Goal: Task Accomplishment & Management: Use online tool/utility

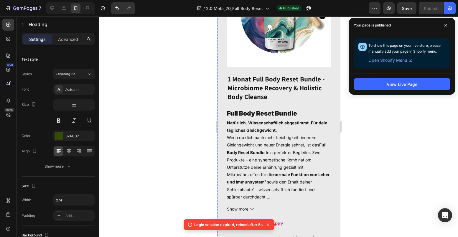
scroll to position [228, 0]
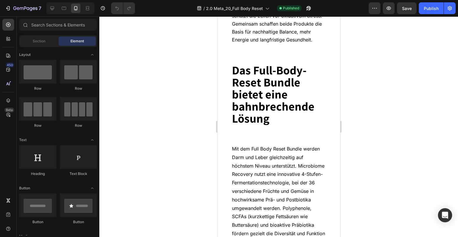
scroll to position [1851, 0]
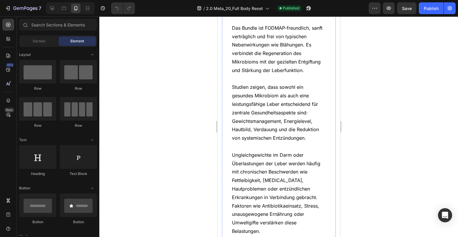
click at [286, 104] on span "Studien zeigen, dass sowohl ein gesundes Mikrobiom als auch eine leistungsfähig…" at bounding box center [275, 112] width 87 height 57
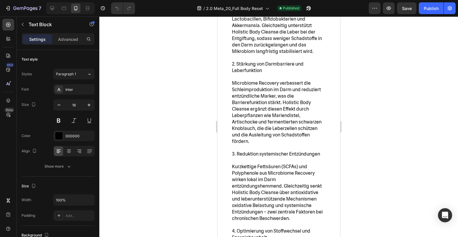
scroll to position [2672, 0]
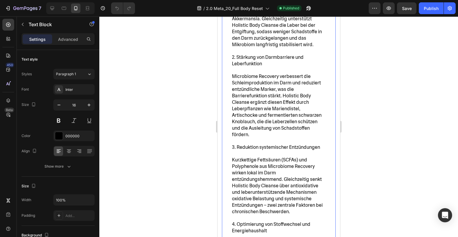
click at [260, 54] on span "2. Stärkung von Darmbarriere und Leberfunktion" at bounding box center [268, 60] width 72 height 13
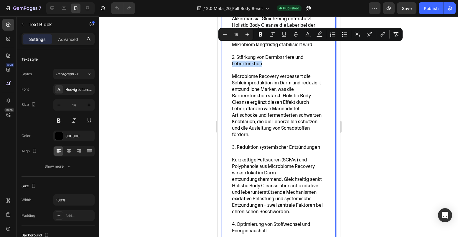
click at [263, 54] on p "2. Stärkung von Darmbarriere und Leberfunktion" at bounding box center [279, 60] width 94 height 13
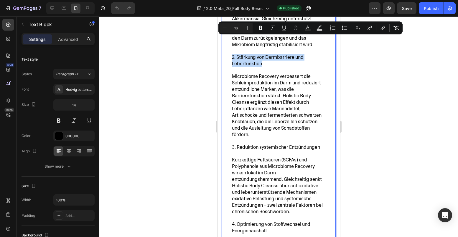
drag, startPoint x: 265, startPoint y: 47, endPoint x: 230, endPoint y: 40, distance: 35.8
click at [230, 40] on div "Die Vorteile des Full Body Reset Bundles auf einen Blick 1. Ganzheitliche Regen…" at bounding box center [279, 186] width 114 height 480
click at [258, 29] on icon "Editor contextual toolbar" at bounding box center [261, 28] width 6 height 6
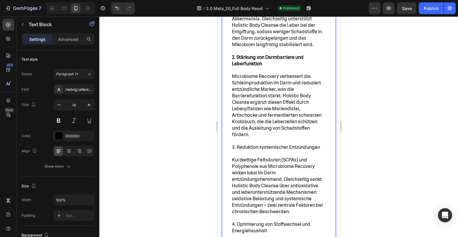
click at [259, 73] on span "Microbiome Recovery verbessert die Schleimproduktion im Darm und reduziert entz…" at bounding box center [277, 105] width 90 height 65
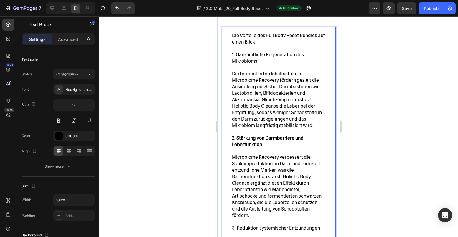
scroll to position [2587, 0]
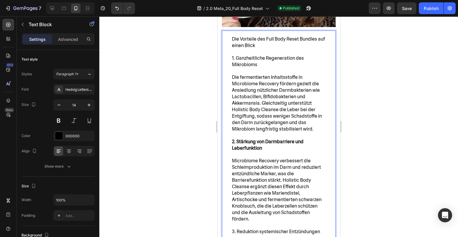
click at [255, 55] on span "1. Ganzheitliche Regeneration des Mikrobioms" at bounding box center [268, 61] width 72 height 13
drag, startPoint x: 261, startPoint y: 50, endPoint x: 225, endPoint y: 44, distance: 36.2
click at [245, 55] on span "1. Ganzheitliche Regeneration des Mikrobioms" at bounding box center [268, 61] width 72 height 13
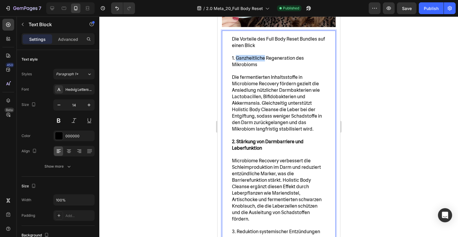
click at [245, 55] on span "1. Ganzheitliche Regeneration des Mikrobioms" at bounding box center [268, 61] width 72 height 13
click at [256, 55] on span "1. Ganzheitliche Regeneration des Mikrobioms" at bounding box center [268, 61] width 72 height 13
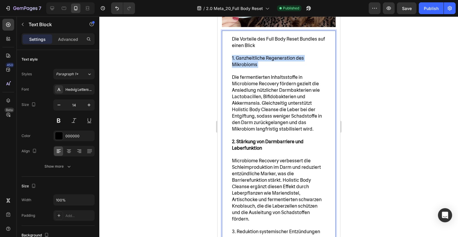
click at [262, 55] on p "1. Ganzheitliche Regeneration des Mikrobioms" at bounding box center [279, 64] width 94 height 19
drag, startPoint x: 259, startPoint y: 49, endPoint x: 223, endPoint y: 37, distance: 37.8
click at [237, 55] on span "1. Ganzheitliche Regeneration des Mikrobioms" at bounding box center [268, 61] width 72 height 13
drag, startPoint x: 259, startPoint y: 51, endPoint x: 216, endPoint y: 43, distance: 43.9
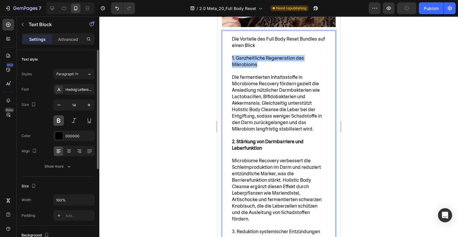
click at [56, 123] on button at bounding box center [58, 120] width 11 height 11
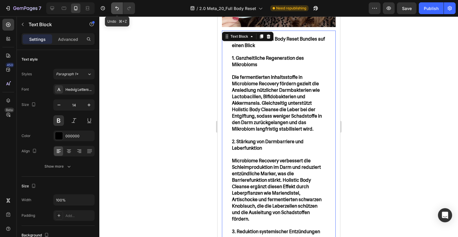
click at [116, 8] on icon "Undo/Redo" at bounding box center [117, 8] width 6 height 6
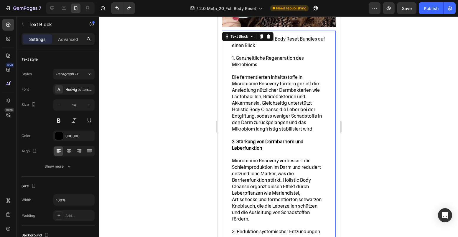
click at [257, 133] on p "Rich Text Editor. Editing area: main" at bounding box center [279, 136] width 94 height 6
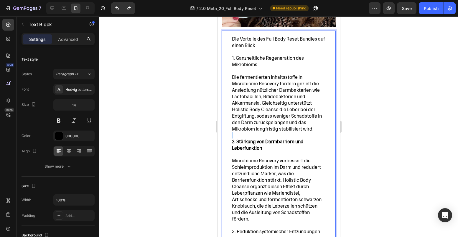
click at [257, 133] on p "Rich Text Editor. Editing area: main" at bounding box center [279, 136] width 94 height 6
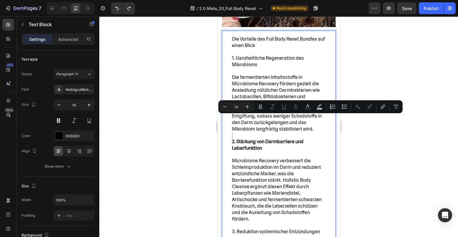
click at [236, 133] on p "Rich Text Editor. Editing area: main" at bounding box center [279, 136] width 94 height 6
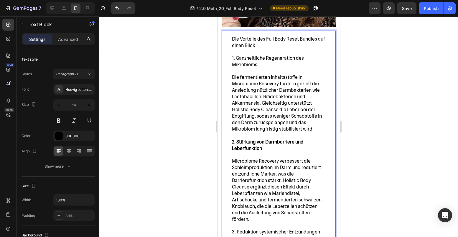
click at [232, 55] on p "1. Ganzheitliche Regeneration des Mikrobioms" at bounding box center [279, 64] width 94 height 19
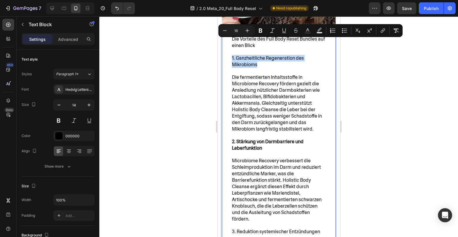
drag, startPoint x: 260, startPoint y: 48, endPoint x: 230, endPoint y: 41, distance: 30.7
click at [258, 32] on icon "Editor contextual toolbar" at bounding box center [261, 31] width 6 height 6
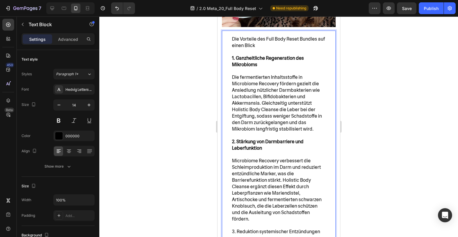
click at [255, 55] on strong "1. Ganzheitliche Regeneration des Mikrobioms" at bounding box center [268, 61] width 72 height 13
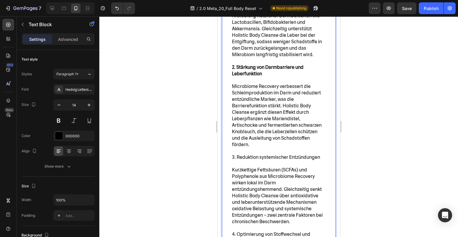
scroll to position [2666, 0]
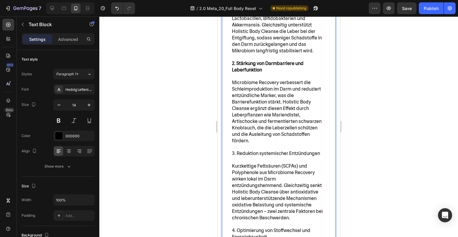
click at [250, 151] on span "3. Reduktion systemischer Entzündungen" at bounding box center [276, 154] width 88 height 6
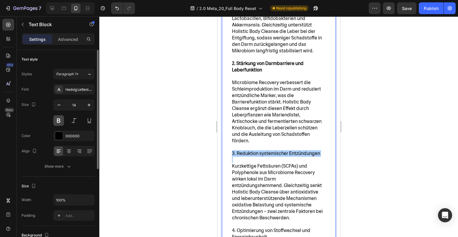
click at [57, 119] on button at bounding box center [58, 120] width 11 height 11
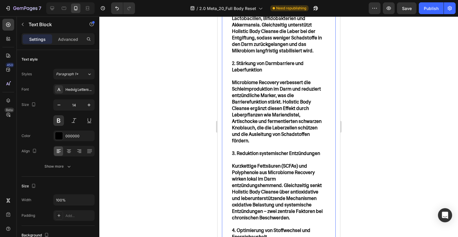
click at [233, 157] on p "Kurzkettige Fettsäuren (SCFAs) und Polyphenole aus Microbiome Recovery wirken l…" at bounding box center [279, 189] width 94 height 65
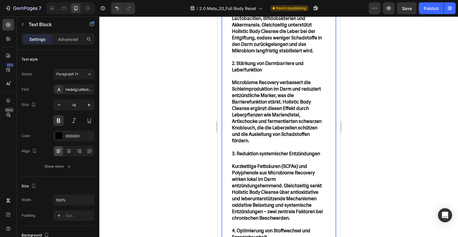
click at [258, 151] on span "3. Reduktion systemischer Entzündungen" at bounding box center [276, 154] width 88 height 6
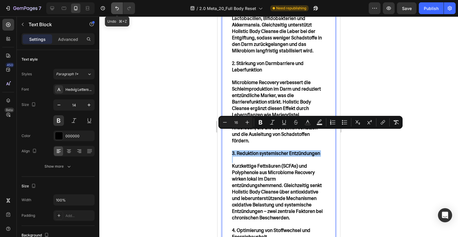
click at [117, 6] on icon "Undo/Redo" at bounding box center [117, 8] width 6 height 6
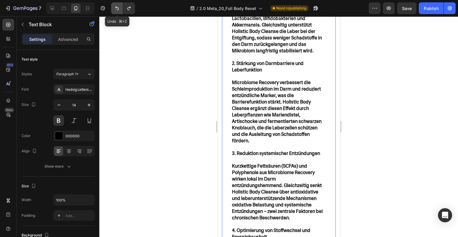
click at [117, 6] on icon "Undo/Redo" at bounding box center [117, 8] width 6 height 6
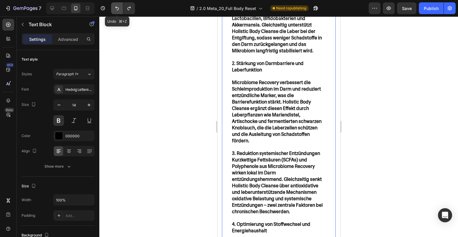
click at [117, 6] on icon "Undo/Redo" at bounding box center [117, 8] width 6 height 6
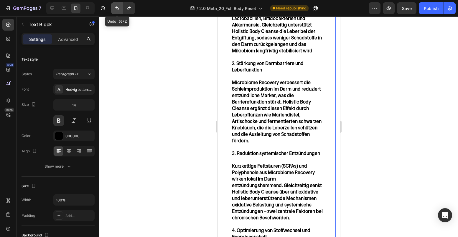
click at [117, 6] on icon "Undo/Redo" at bounding box center [117, 8] width 6 height 6
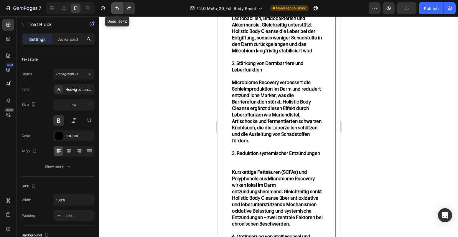
click at [117, 6] on icon "Undo/Redo" at bounding box center [117, 8] width 6 height 6
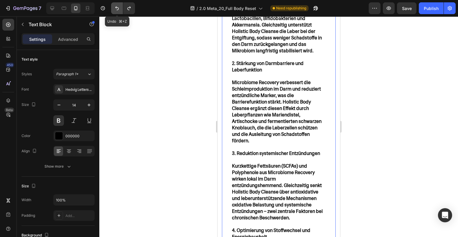
click at [117, 6] on icon "Undo/Redo" at bounding box center [117, 8] width 6 height 6
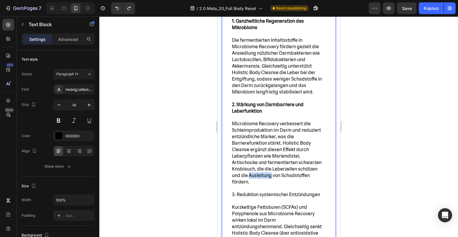
click at [258, 136] on span "Microbiome Recovery verbessert die Schleimproduktion im Darm und reduziert entz…" at bounding box center [277, 153] width 90 height 65
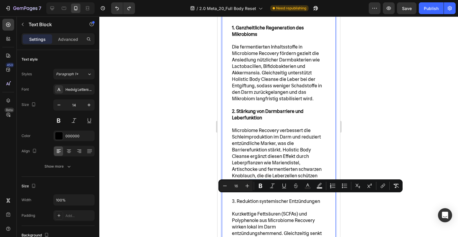
scroll to position [2639, 0]
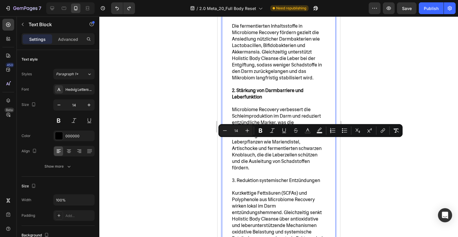
click at [232, 184] on p "Kurzkettige Fettsäuren (SCFAs) und Polyphenole aus Microbiome Recovery wirken l…" at bounding box center [279, 216] width 94 height 65
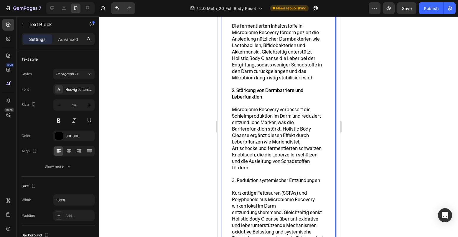
click at [246, 178] on span "3. Reduktion systemischer Entzündungen" at bounding box center [276, 181] width 88 height 6
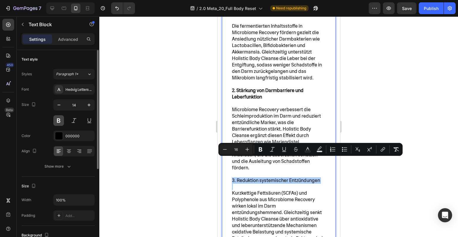
click at [58, 121] on button at bounding box center [58, 120] width 11 height 11
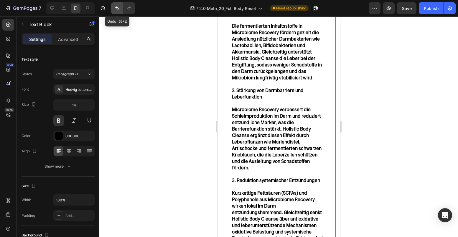
click at [115, 8] on icon "Undo/Redo" at bounding box center [117, 8] width 6 height 6
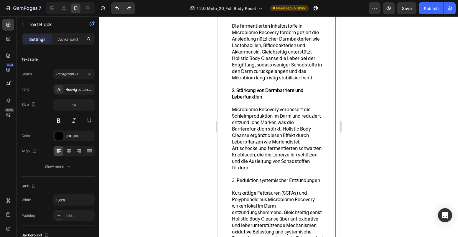
click at [266, 115] on span "Microbiome Recovery verbessert die Schleimproduktion im Darm und reduziert entz…" at bounding box center [277, 139] width 90 height 65
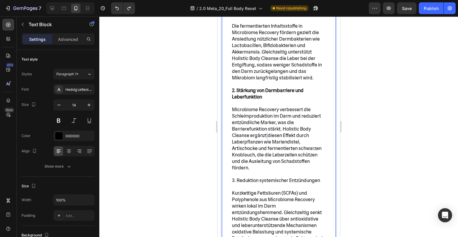
click at [266, 115] on span "Microbiome Recovery verbessert die Schleimproduktion im Darm und reduziert entz…" at bounding box center [277, 139] width 90 height 65
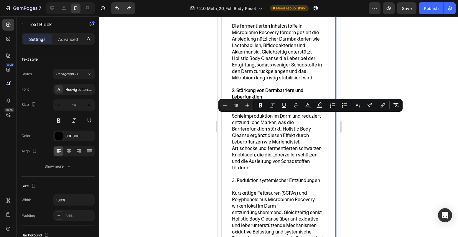
click at [270, 178] on span "3. Reduktion systemischer Entzündungen" at bounding box center [276, 181] width 88 height 6
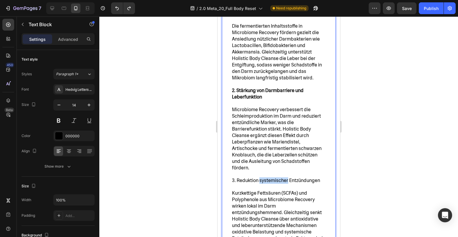
click at [270, 178] on span "3. Reduktion systemischer Entzündungen" at bounding box center [276, 181] width 88 height 6
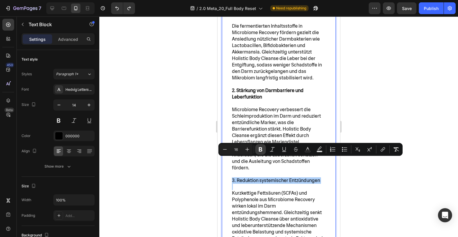
click at [259, 149] on icon "Editor contextual toolbar" at bounding box center [261, 150] width 4 height 4
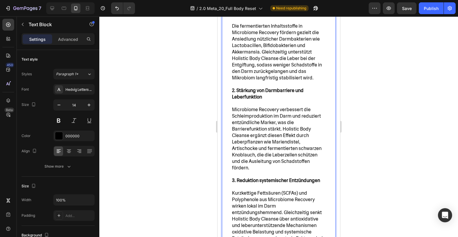
click at [266, 178] on strong "3. Reduktion systemischer Entzündungen" at bounding box center [276, 181] width 88 height 6
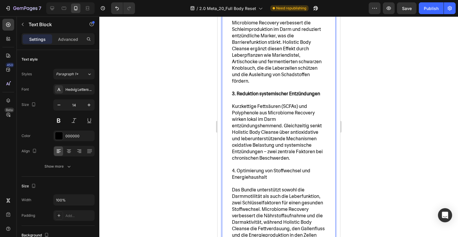
scroll to position [2731, 0]
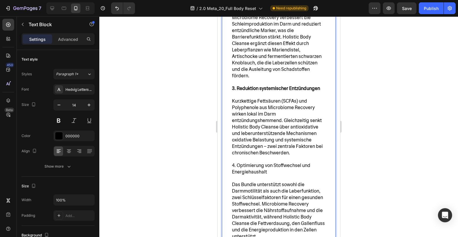
click at [258, 163] on span "4. Optimierung von Stoffwechsel und Energiehaushalt" at bounding box center [271, 169] width 78 height 13
click at [268, 163] on p "4. Optimierung von Stoffwechsel und Energiehaushalt" at bounding box center [279, 172] width 94 height 19
drag, startPoint x: 269, startPoint y: 153, endPoint x: 229, endPoint y: 146, distance: 40.6
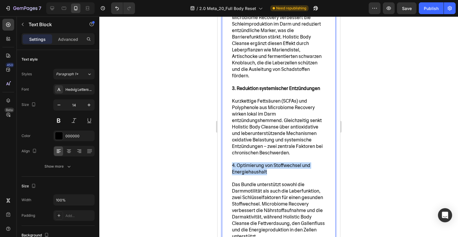
click at [229, 146] on div "Die Vorteile des Full Body Reset Bundles auf einen Blick 1. Ganzheitliche Regen…" at bounding box center [279, 127] width 114 height 480
click at [260, 163] on span "4. Optimierung von Stoffwechsel und Energiehaushalt" at bounding box center [271, 169] width 78 height 13
click at [231, 145] on div "Die Vorteile des Full Body Reset Bundles auf einen Blick 1. Ganzheitliche Regen…" at bounding box center [278, 127] width 95 height 471
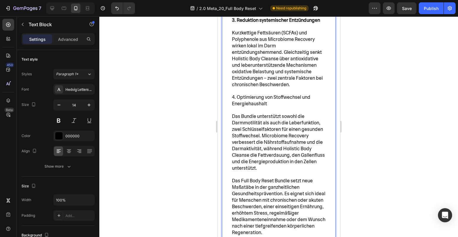
scroll to position [2800, 0]
click at [267, 94] on p "4. Optimierung von Stoffwechsel und Energiehaushalt" at bounding box center [279, 103] width 94 height 19
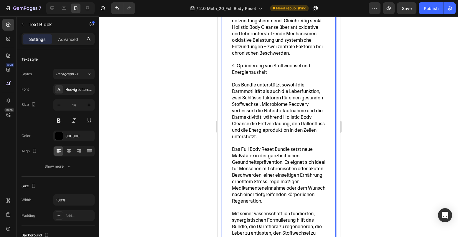
scroll to position [2828, 0]
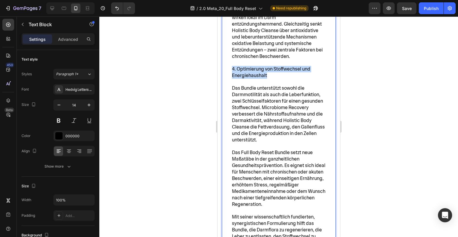
drag, startPoint x: 268, startPoint y: 55, endPoint x: 231, endPoint y: 46, distance: 37.7
click at [231, 46] on div "Die Vorteile des Full Body Reset Bundles auf einen Blick 1. Ganzheitliche Regen…" at bounding box center [278, 30] width 95 height 471
click at [260, 66] on span "4. Optimierung von Stoffwechsel und Energiehaushalt" at bounding box center [271, 72] width 78 height 13
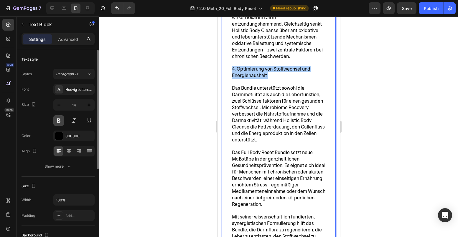
click at [60, 122] on button at bounding box center [58, 120] width 11 height 11
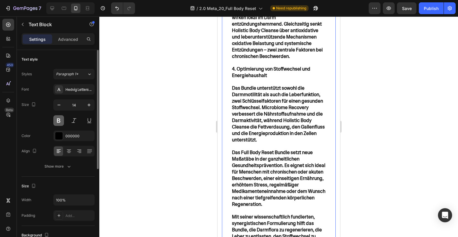
click at [60, 122] on button at bounding box center [58, 120] width 11 height 11
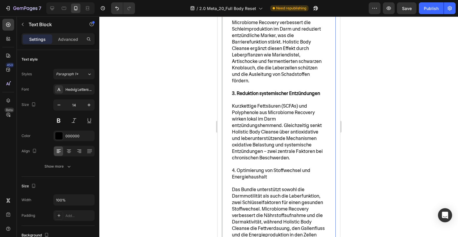
scroll to position [2724, 0]
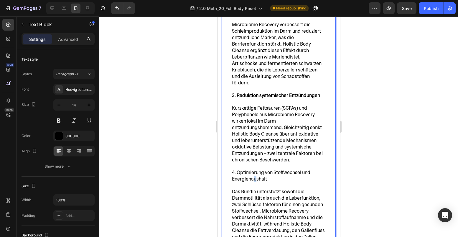
click at [255, 170] on span "4. Optimierung von Stoffwechsel und Energiehaushalt" at bounding box center [271, 176] width 78 height 13
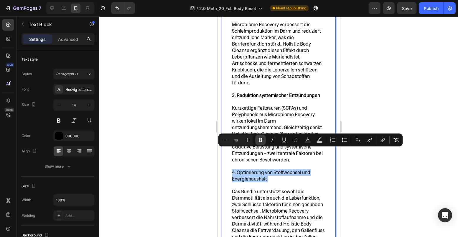
click at [261, 141] on icon "Editor contextual toolbar" at bounding box center [261, 140] width 4 height 4
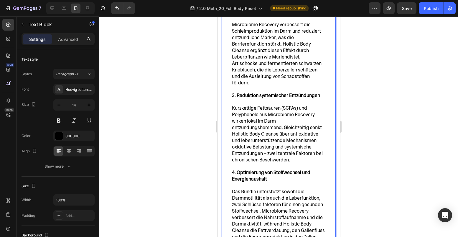
click at [273, 170] on p "4. Optimierung von Stoffwechsel und Energiehaushalt" at bounding box center [279, 179] width 94 height 19
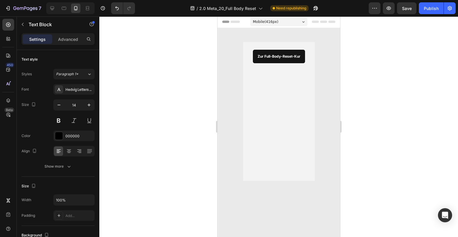
scroll to position [0, 0]
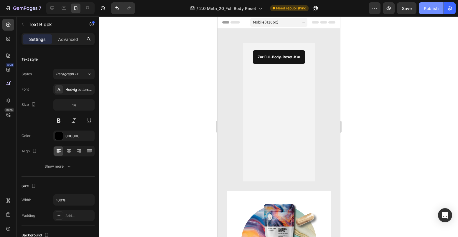
click at [432, 7] on div "Publish" at bounding box center [431, 8] width 15 height 6
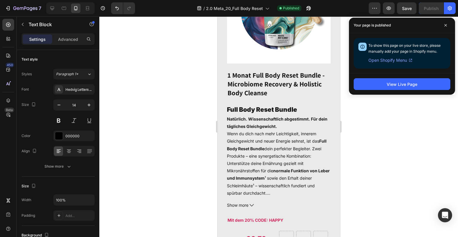
scroll to position [232, 0]
